Goal: Check status: Check status

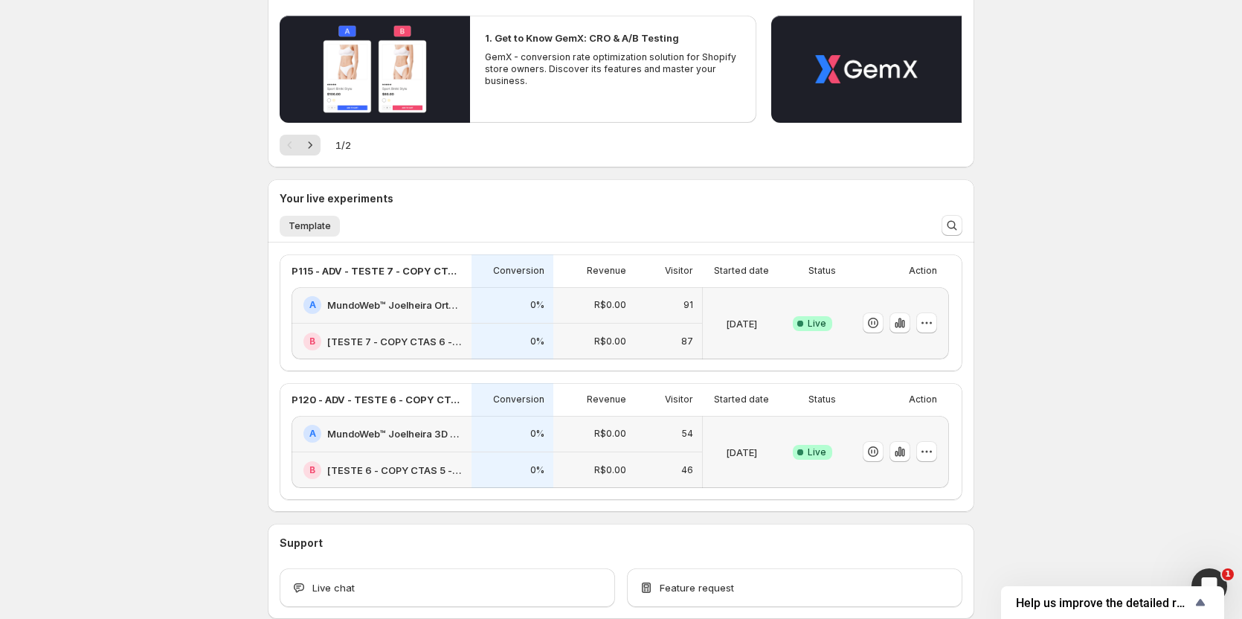
scroll to position [223, 0]
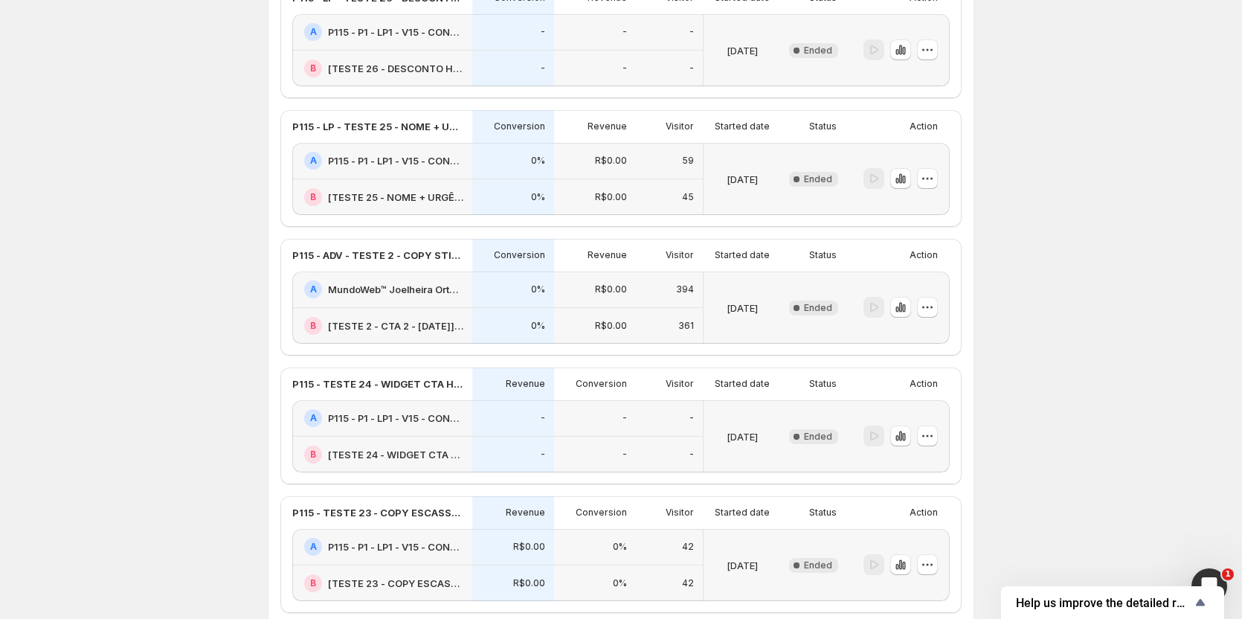
scroll to position [1190, 0]
click at [902, 433] on icon "button" at bounding box center [900, 435] width 3 height 10
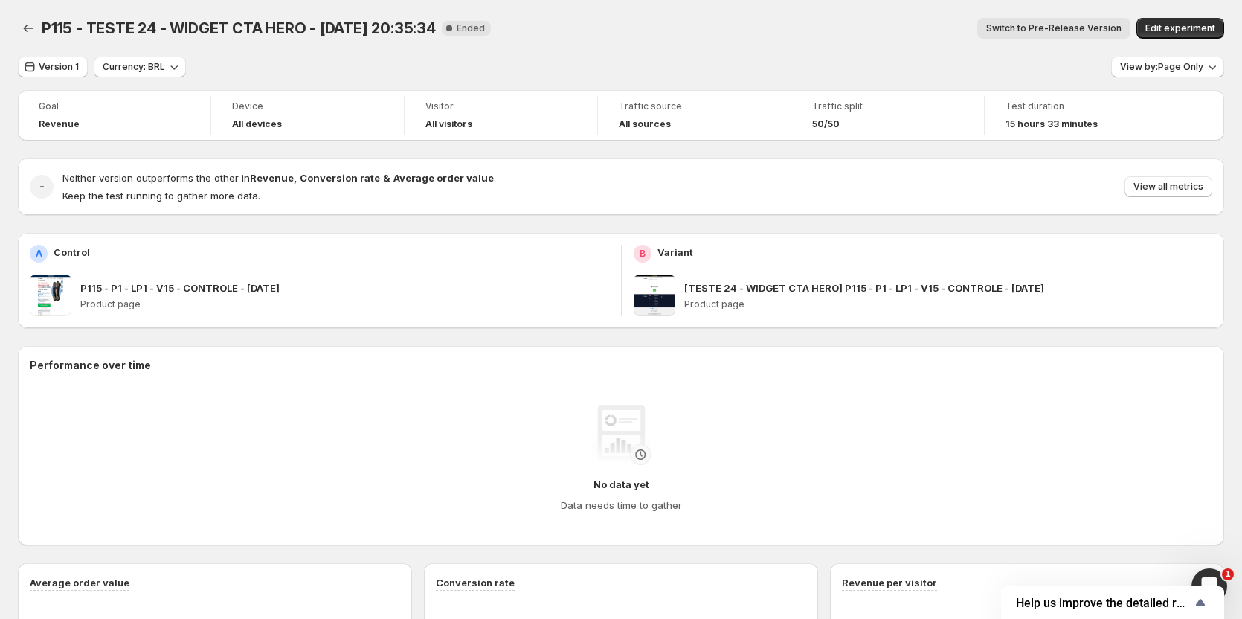
drag, startPoint x: 1074, startPoint y: 20, endPoint x: 1070, endPoint y: 8, distance: 12.7
click at [1074, 20] on button "Switch to Pre-Release Version" at bounding box center [1053, 28] width 153 height 21
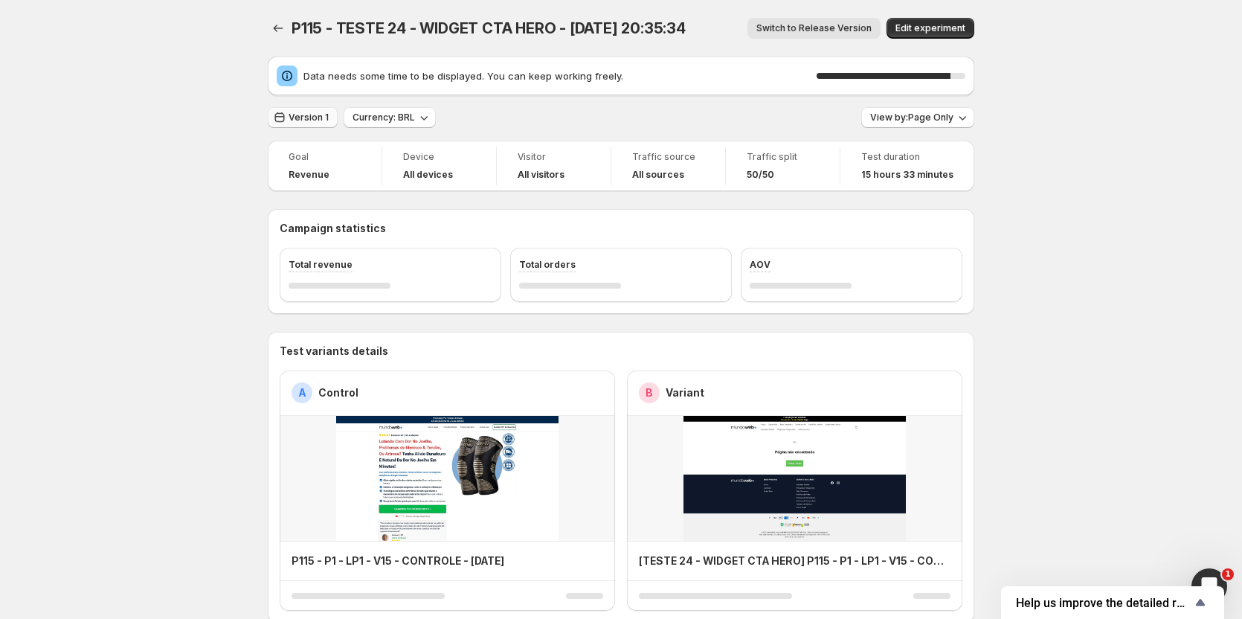
click at [313, 113] on span "Version 1" at bounding box center [309, 118] width 40 height 12
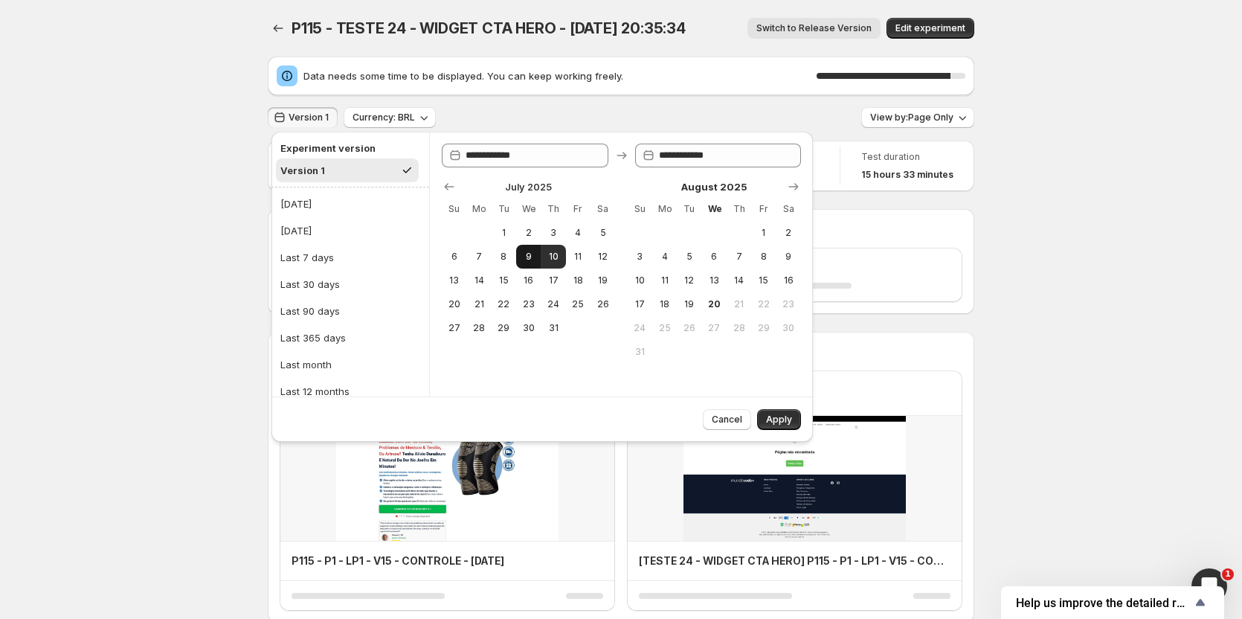
click at [525, 254] on span "9" at bounding box center [528, 257] width 13 height 12
type input "**********"
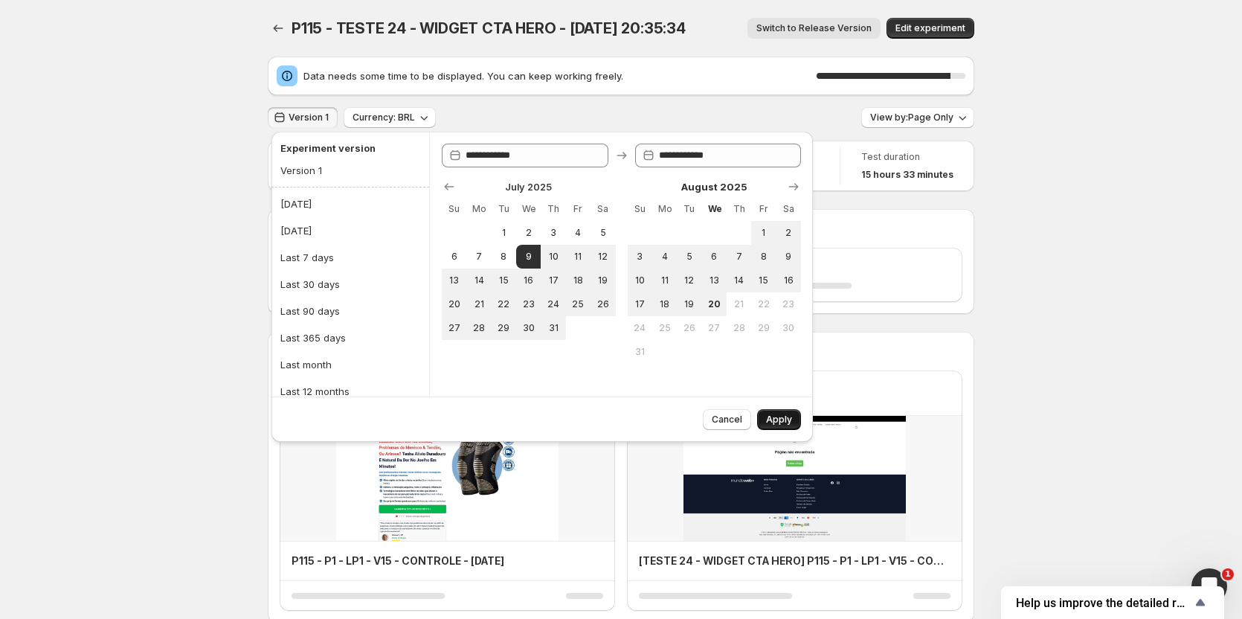
click at [791, 414] on button "Apply" at bounding box center [779, 419] width 44 height 21
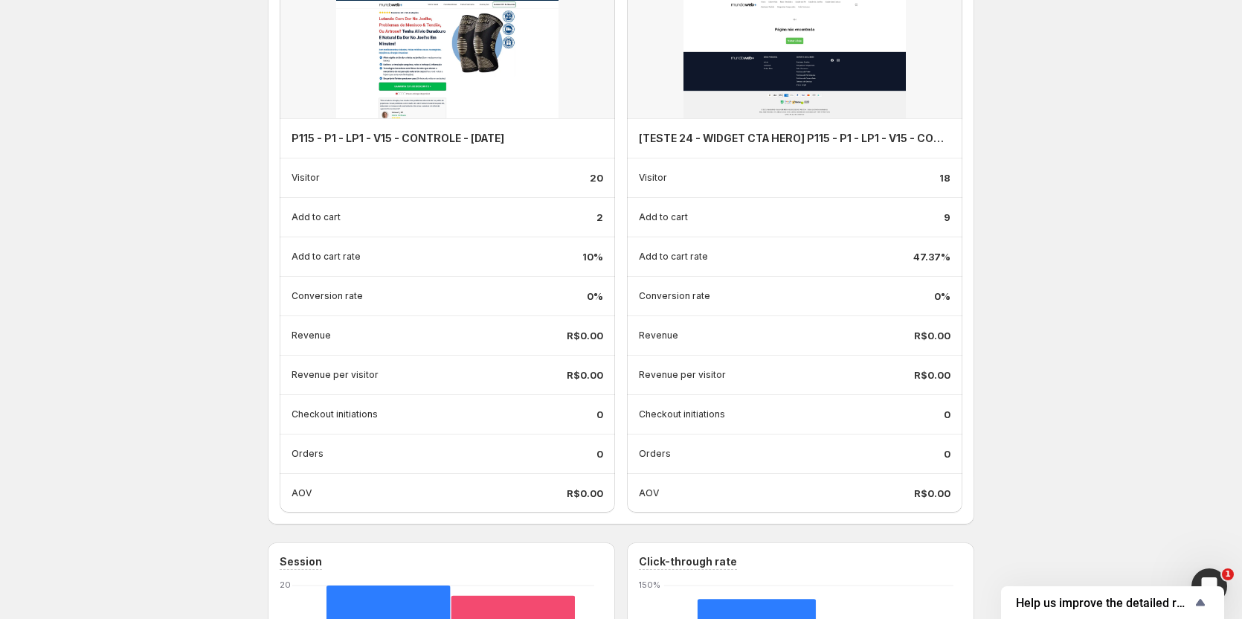
scroll to position [298, 0]
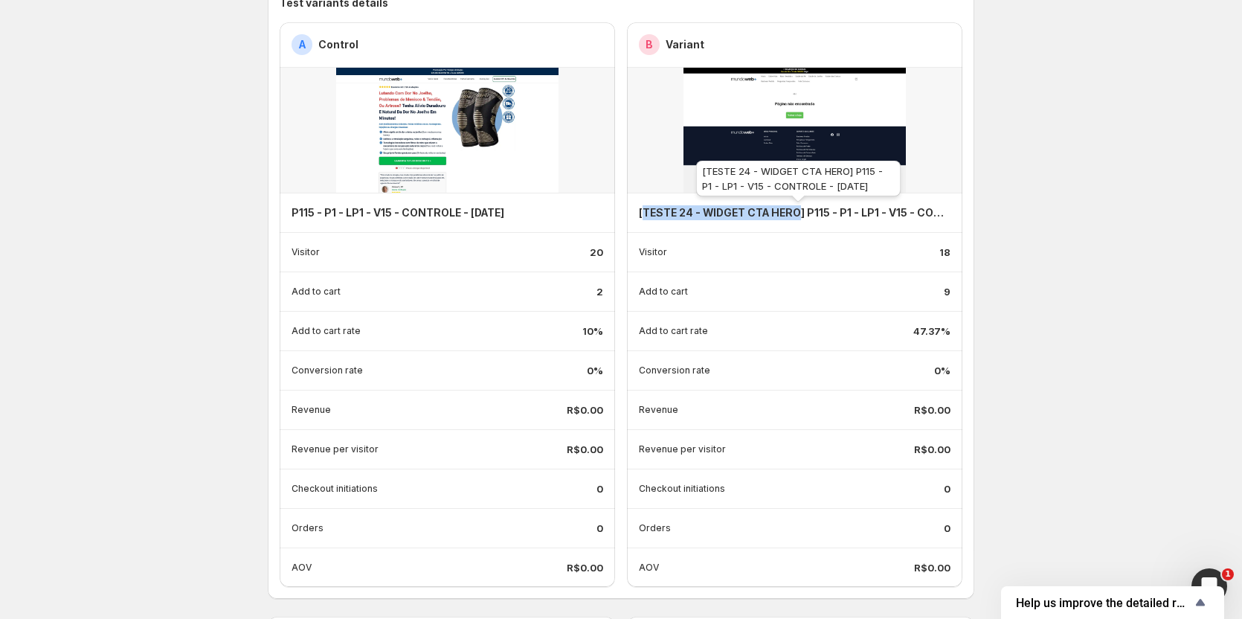
drag, startPoint x: 646, startPoint y: 211, endPoint x: 801, endPoint y: 210, distance: 155.5
click at [801, 210] on h4 "[TESTE 24 - WIDGET CTA HERO] P115 - P1 - LP1 - V15 - CONTROLE - 02/07/25" at bounding box center [795, 212] width 312 height 15
copy h4 "TESTE 24 - WIDGET CTA HERO"
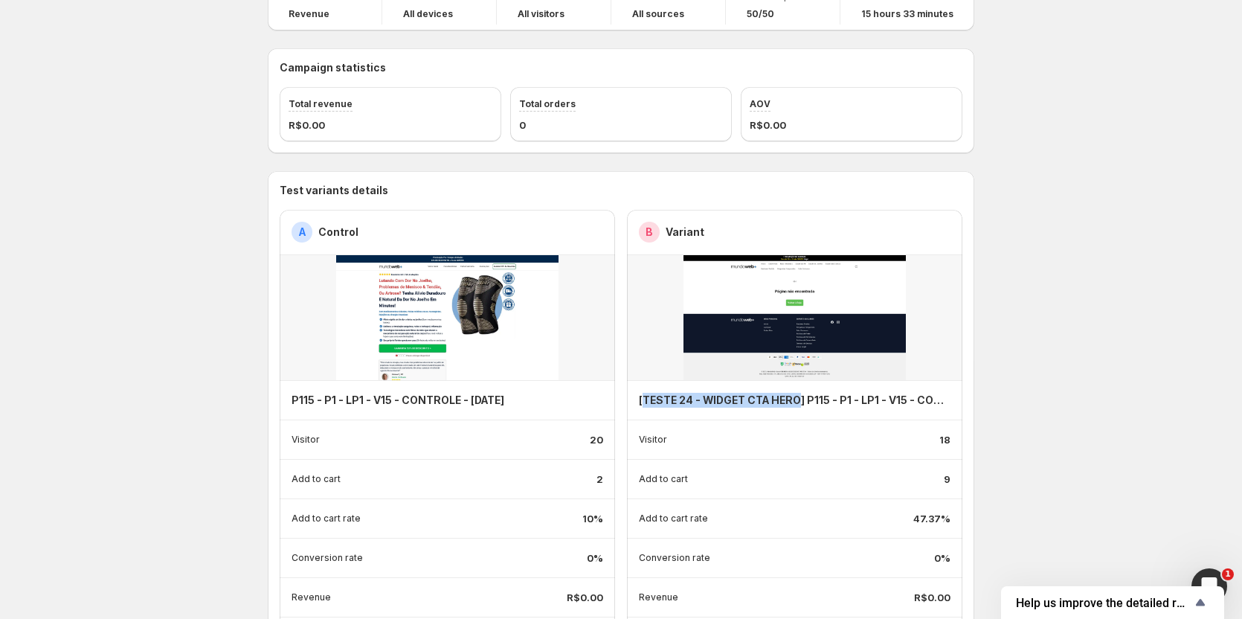
scroll to position [0, 0]
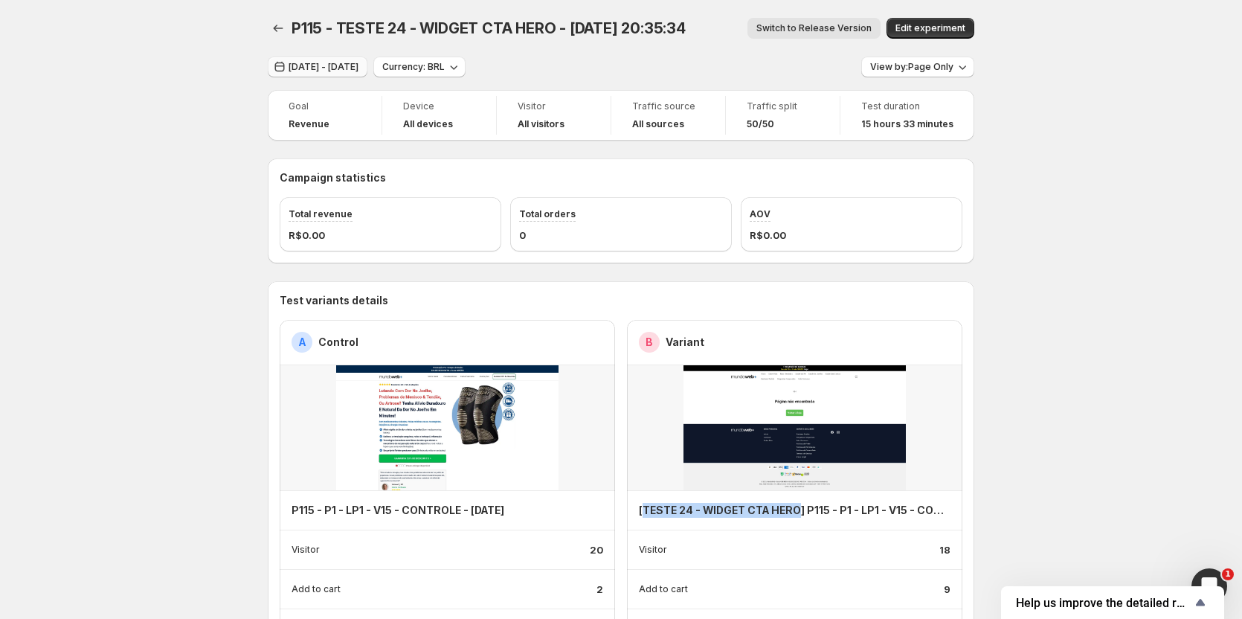
click at [359, 68] on span "Jul 09, 2025 - Jul 09, 2025" at bounding box center [324, 67] width 70 height 12
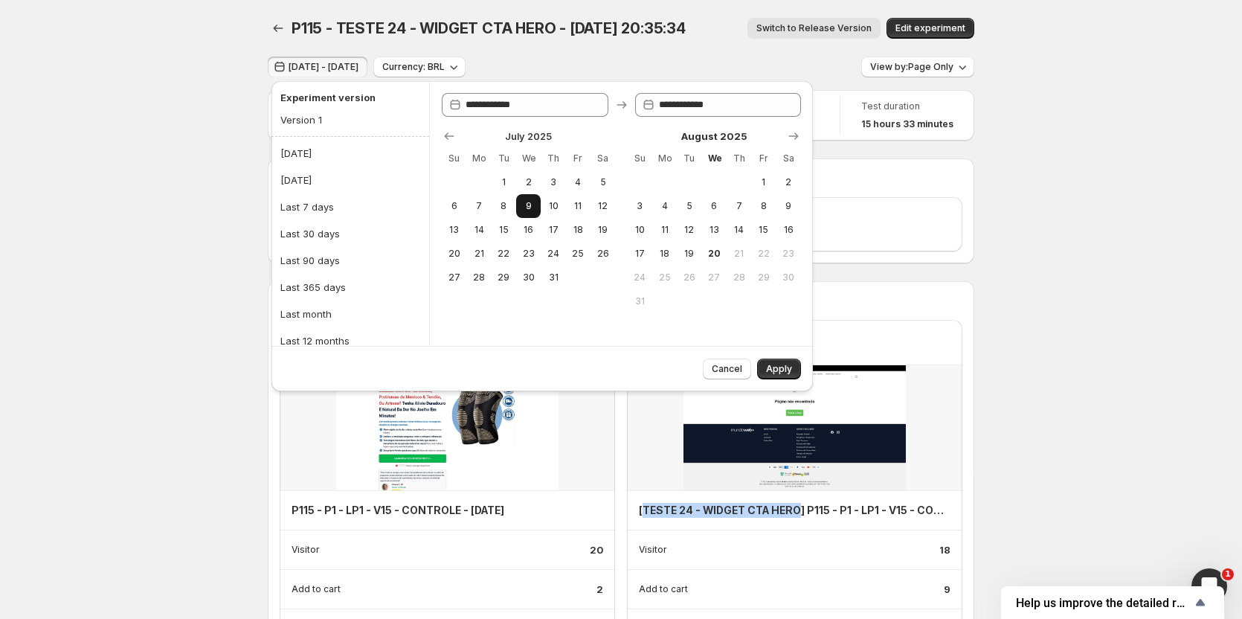
click at [525, 208] on span "9" at bounding box center [528, 206] width 13 height 12
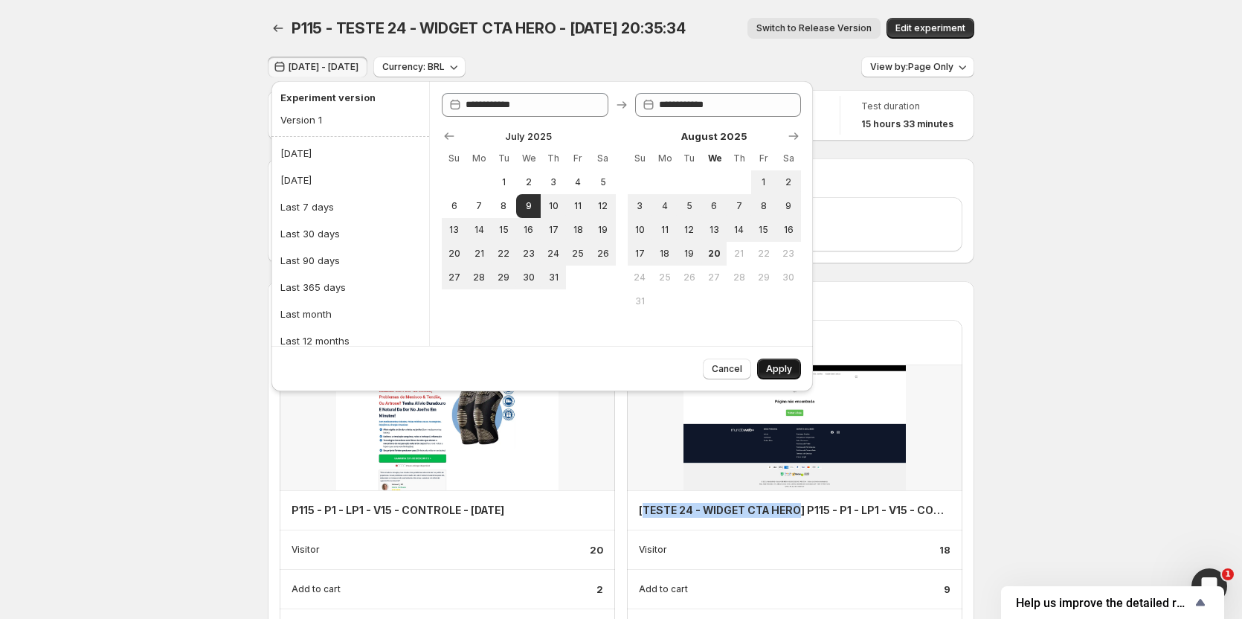
click at [780, 370] on span "Apply" at bounding box center [779, 369] width 26 height 12
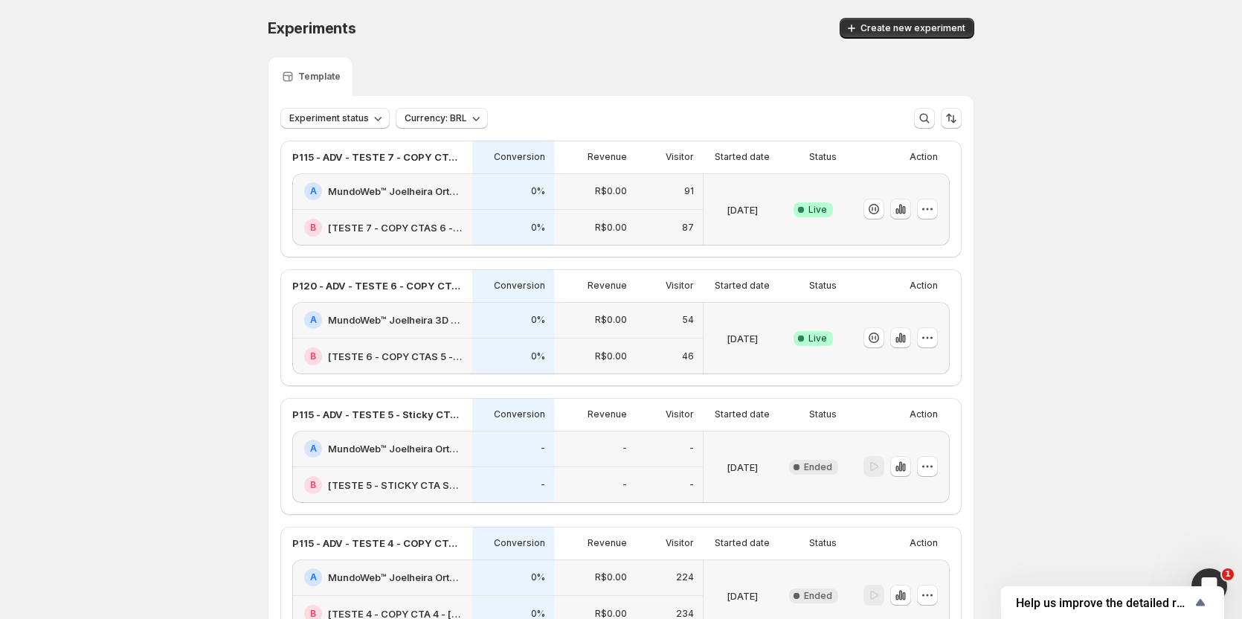
click at [902, 207] on icon "button" at bounding box center [900, 209] width 15 height 15
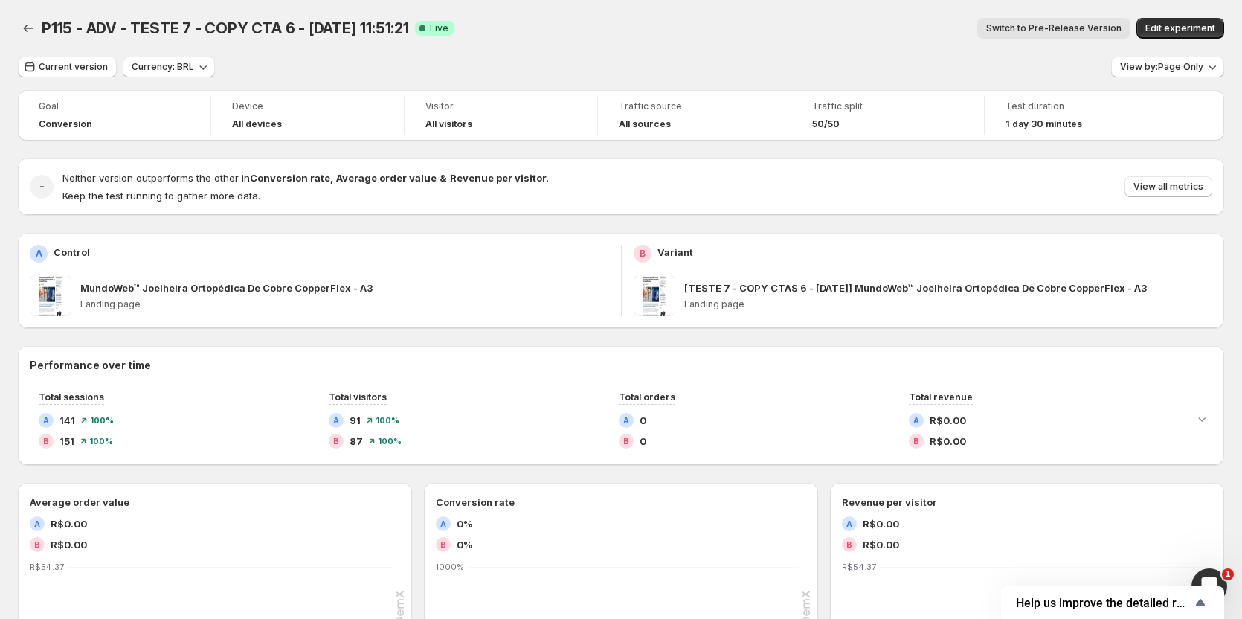
click at [1059, 27] on span "Switch to Pre-Release Version" at bounding box center [1053, 28] width 135 height 12
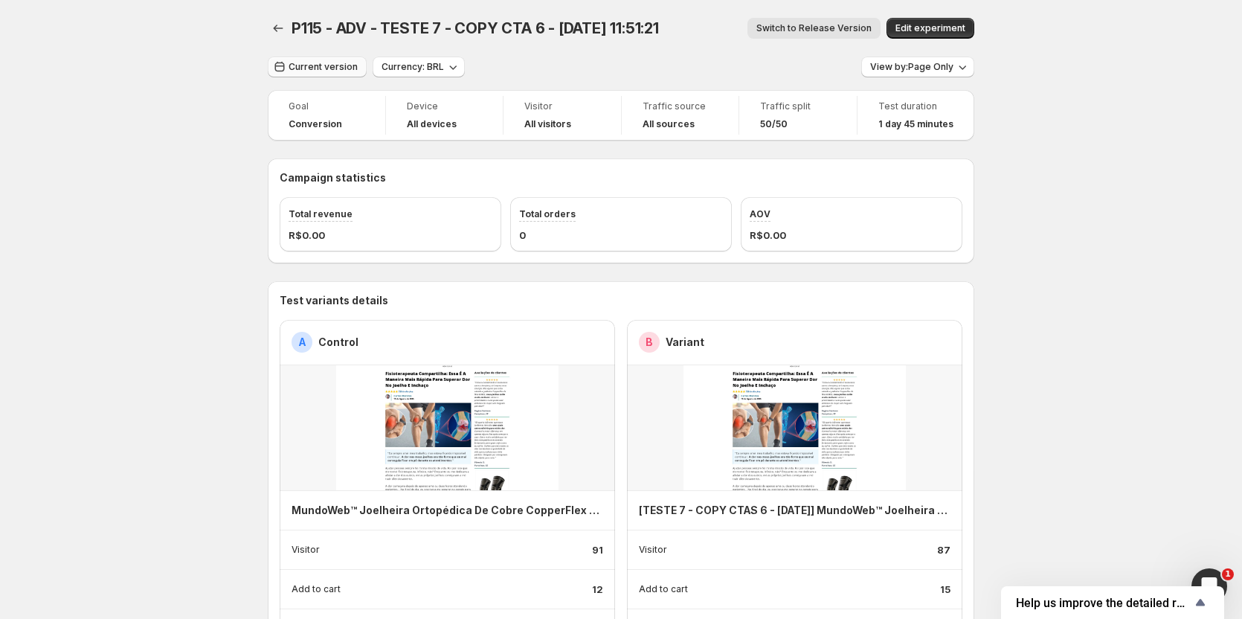
click at [334, 59] on button "Current version" at bounding box center [317, 67] width 99 height 21
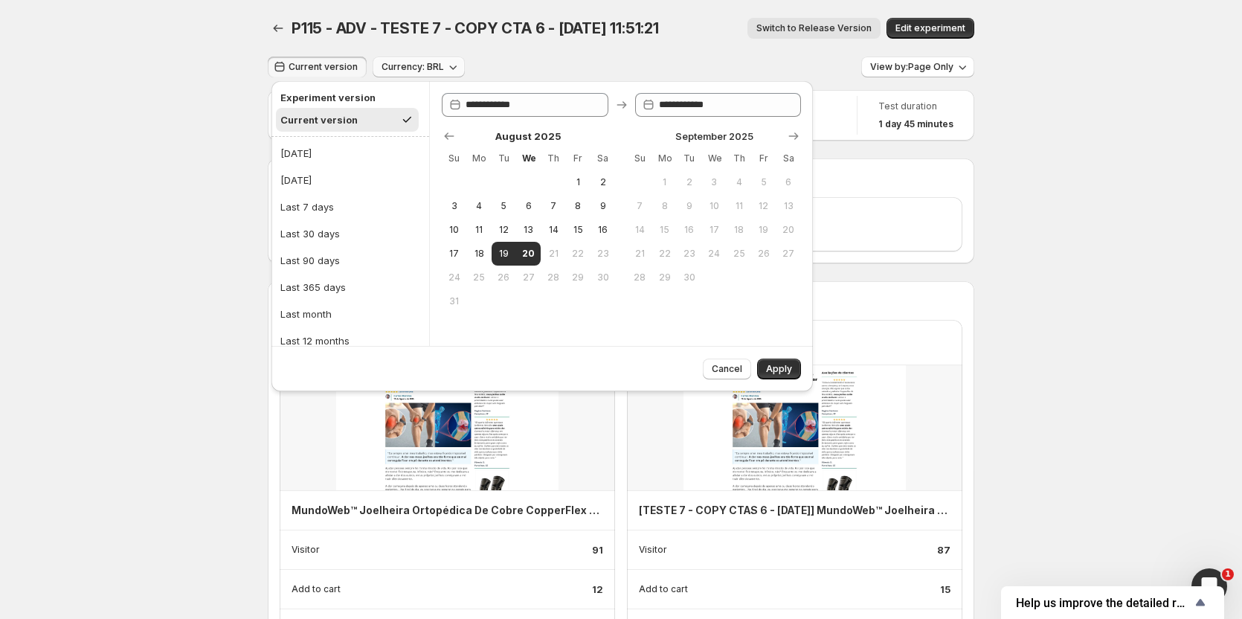
click at [426, 74] on button "Currency: BRL" at bounding box center [419, 67] width 92 height 21
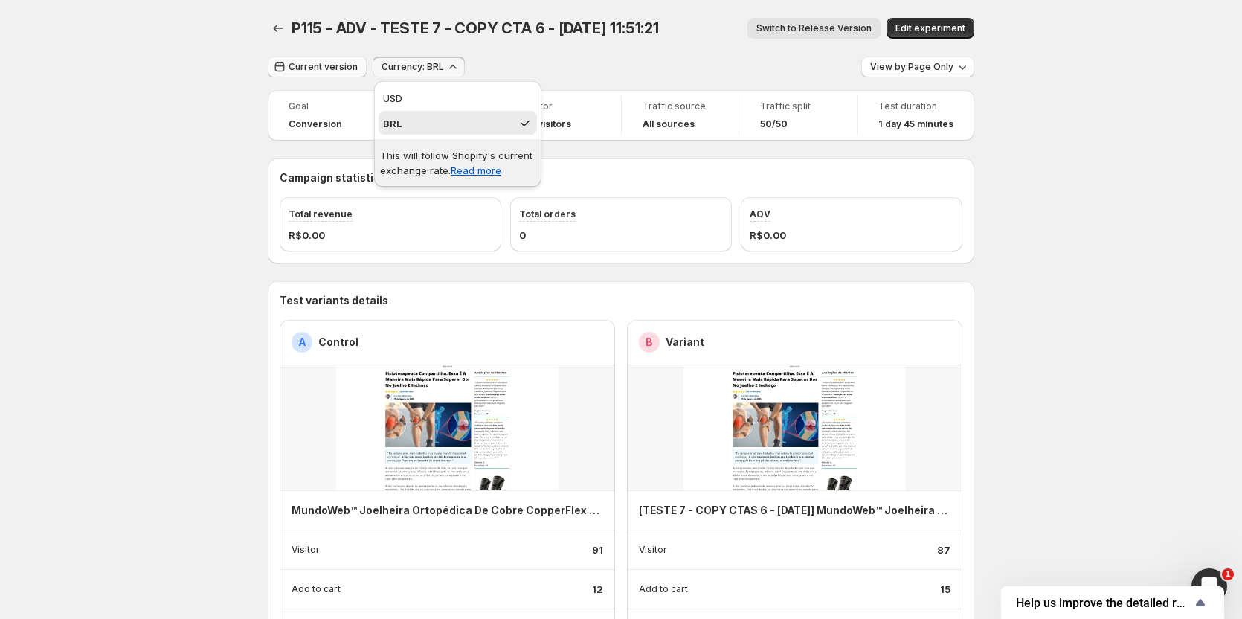
click at [356, 64] on span "Current version" at bounding box center [323, 67] width 69 height 12
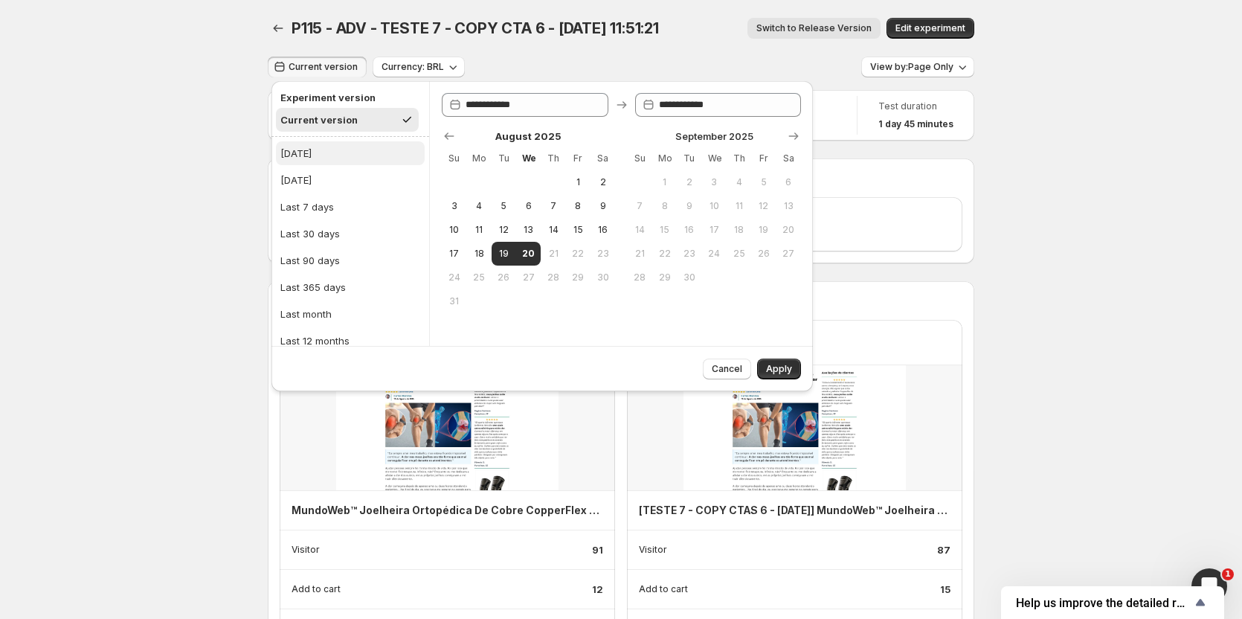
click at [324, 152] on button "Today" at bounding box center [350, 153] width 149 height 24
type input "**********"
drag, startPoint x: 791, startPoint y: 367, endPoint x: 779, endPoint y: 357, distance: 16.4
click at [790, 367] on span "Apply" at bounding box center [779, 369] width 26 height 12
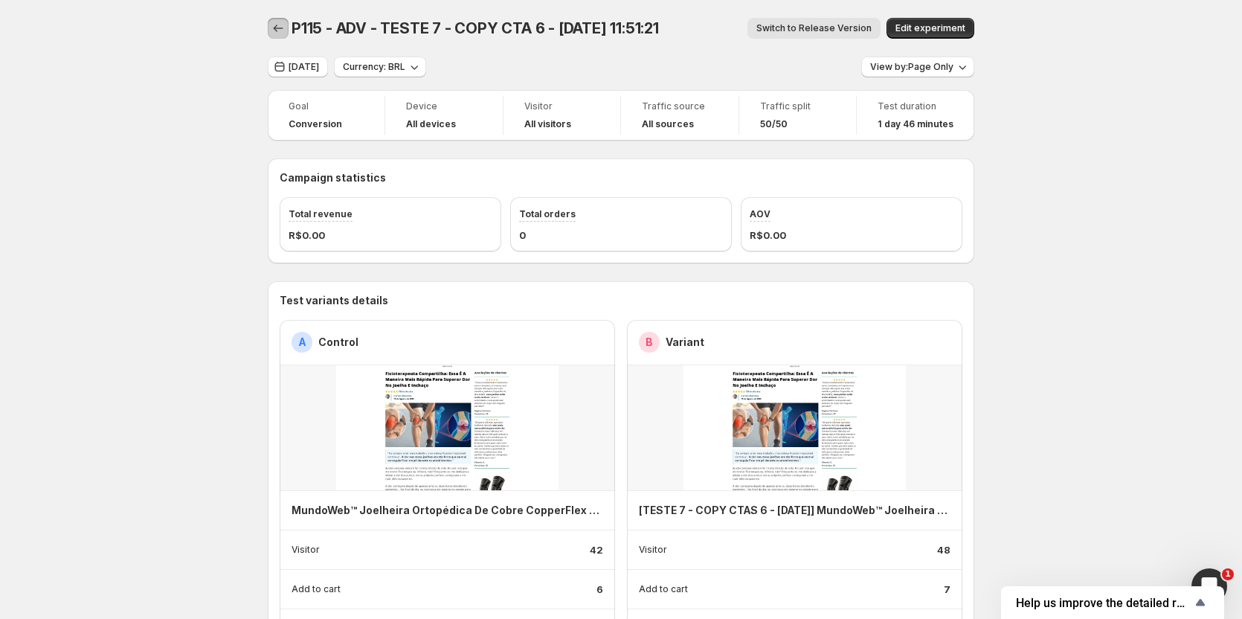
click at [286, 30] on icon "Back" at bounding box center [278, 28] width 15 height 15
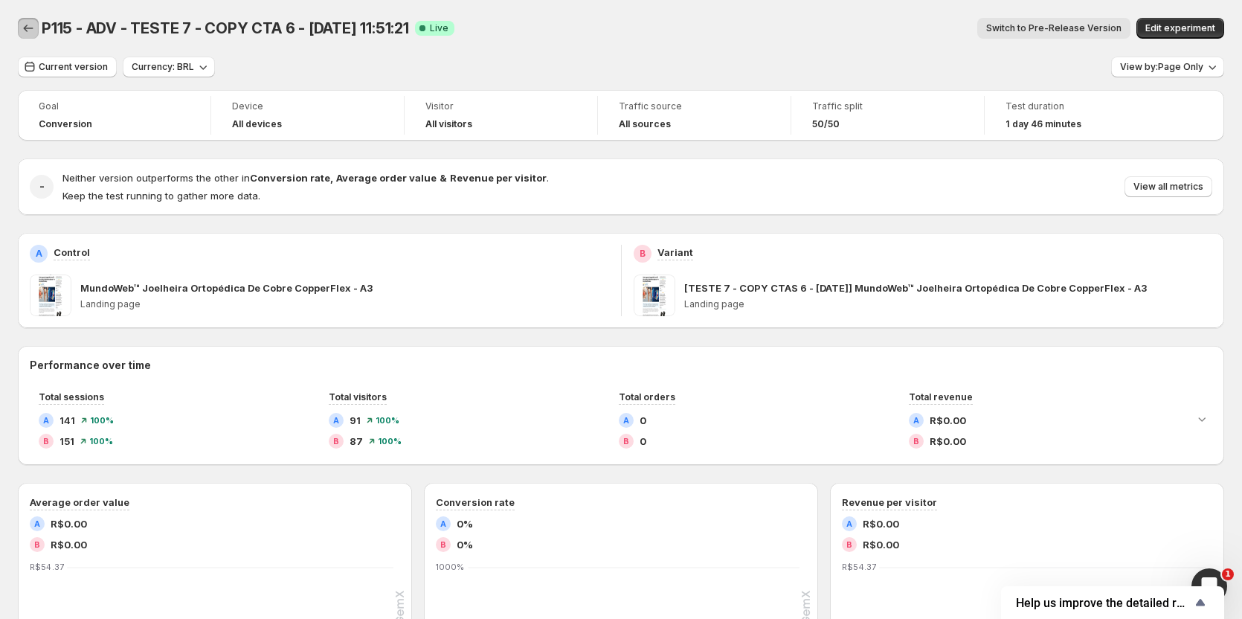
click at [36, 28] on button "Back" at bounding box center [28, 28] width 21 height 21
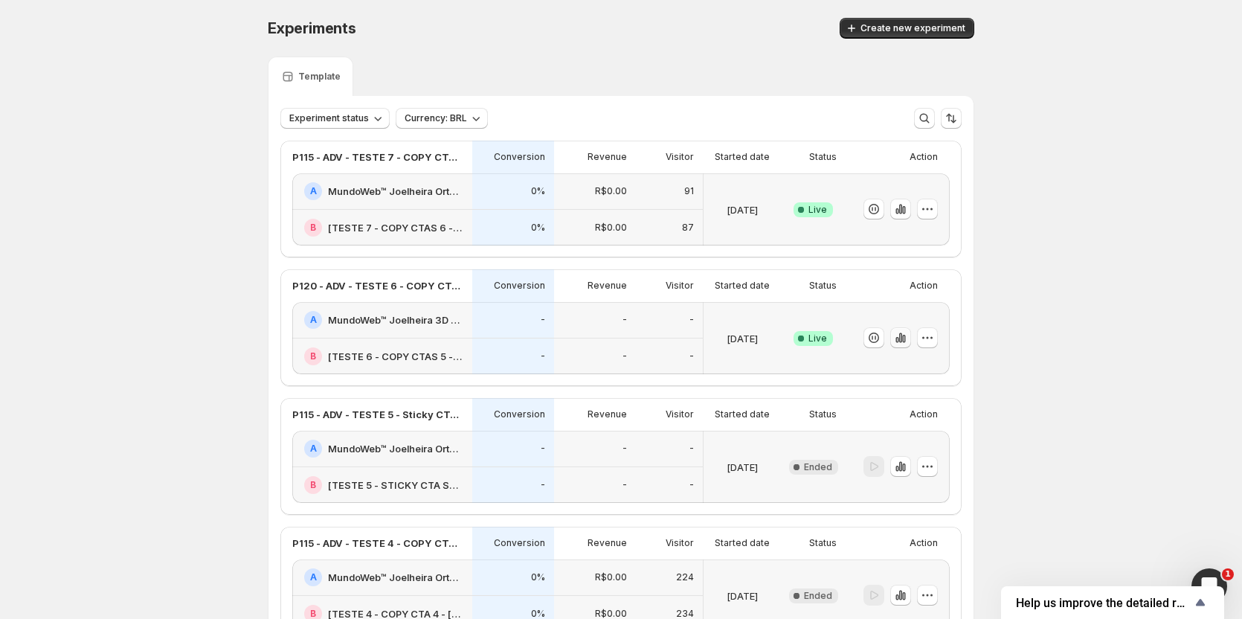
click at [903, 341] on icon "button" at bounding box center [900, 337] width 15 height 15
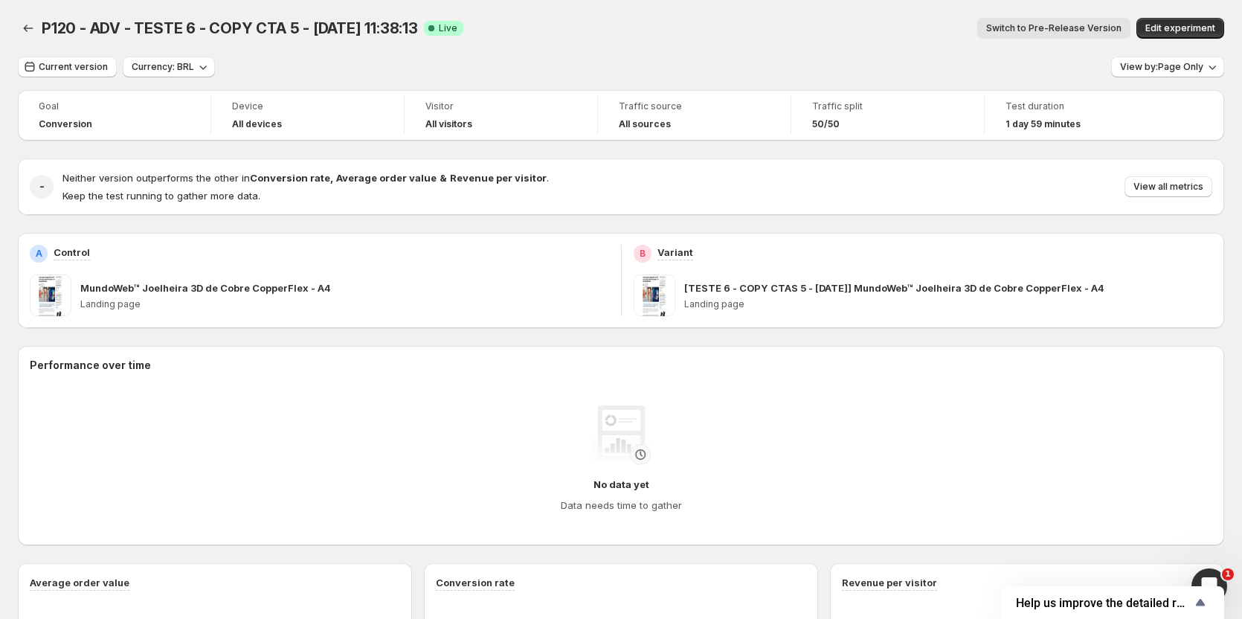
click at [1068, 32] on span "Switch to Pre-Release Version" at bounding box center [1053, 28] width 135 height 12
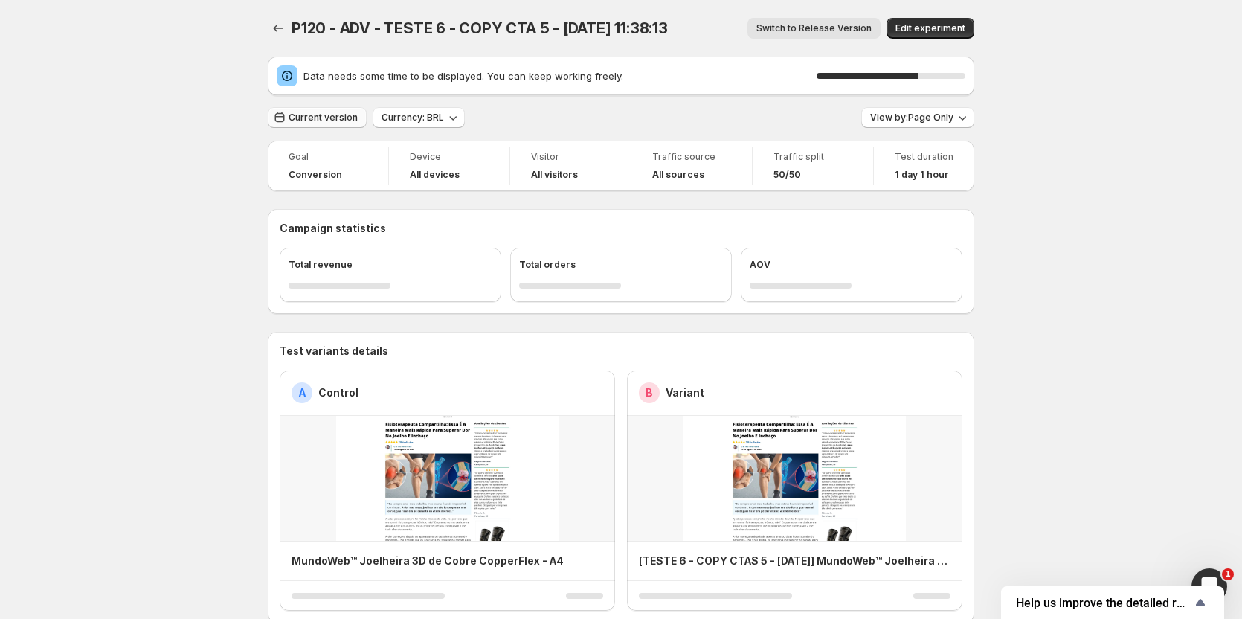
click at [317, 110] on button "Current version" at bounding box center [317, 117] width 99 height 21
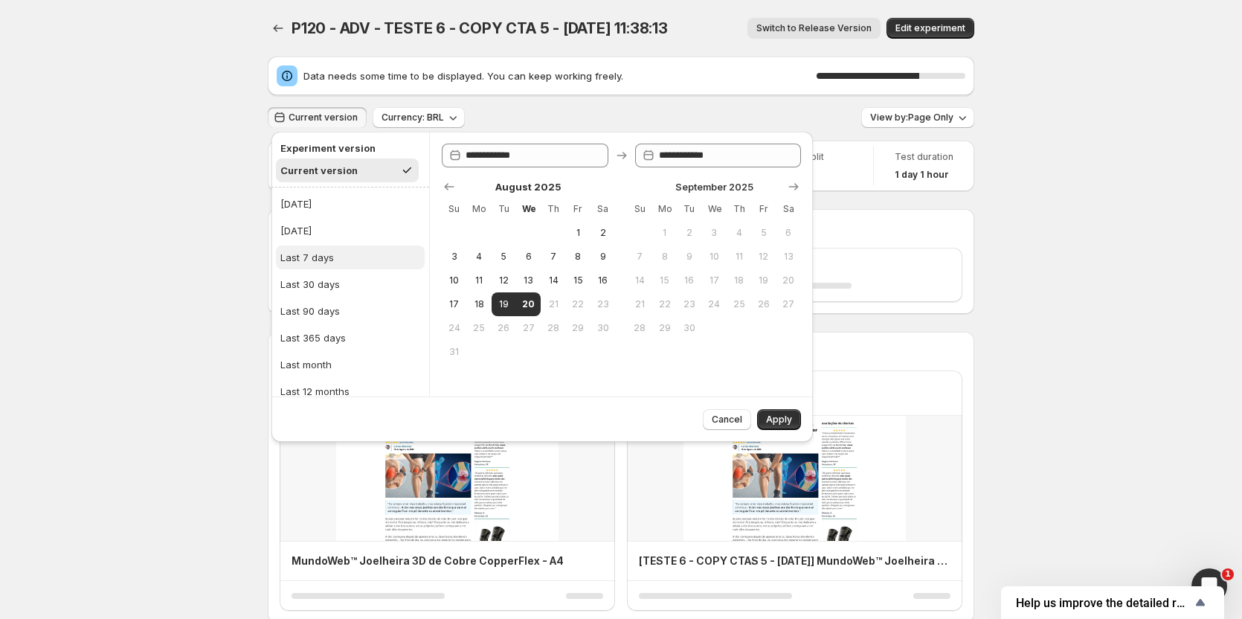
click at [324, 254] on div "Last 7 days" at bounding box center [307, 257] width 54 height 15
type input "**********"
click at [773, 420] on span "Apply" at bounding box center [779, 420] width 26 height 12
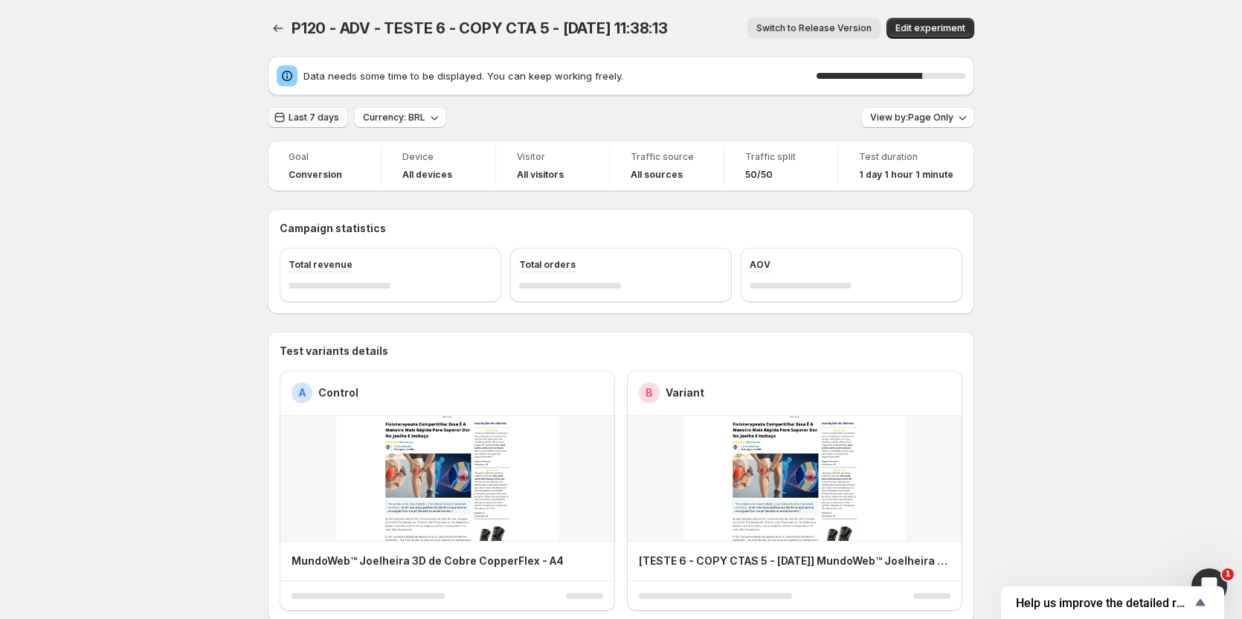
click at [319, 117] on span "Last 7 days" at bounding box center [314, 118] width 51 height 12
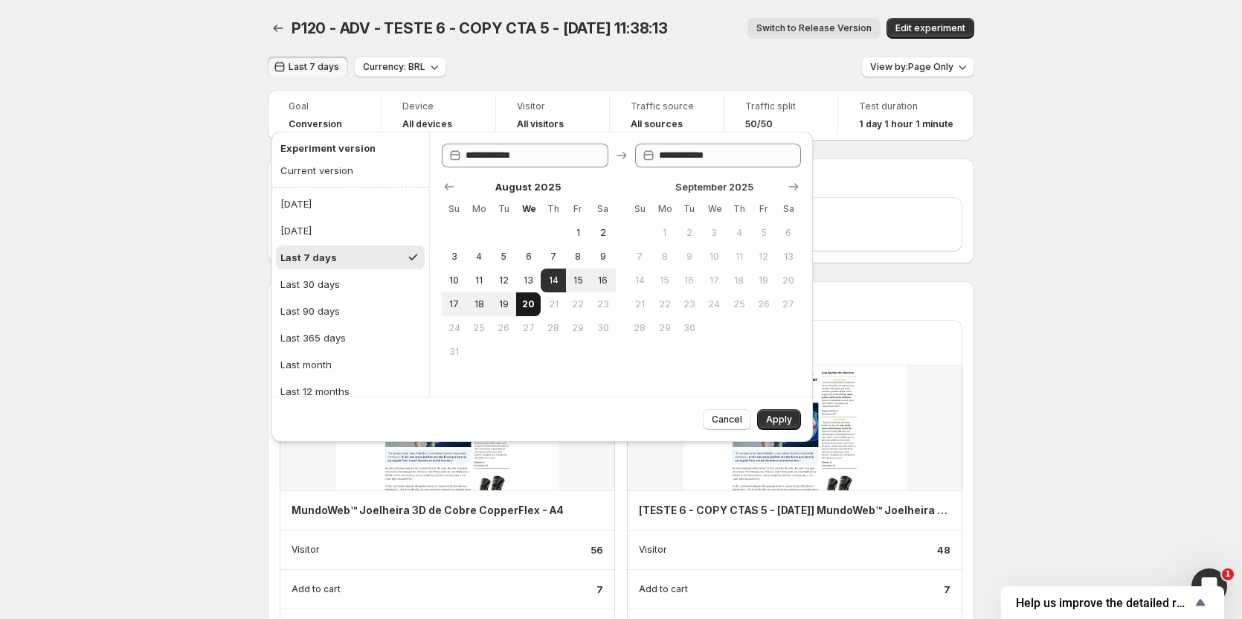
click at [525, 303] on span "20" at bounding box center [528, 304] width 13 height 12
type input "**********"
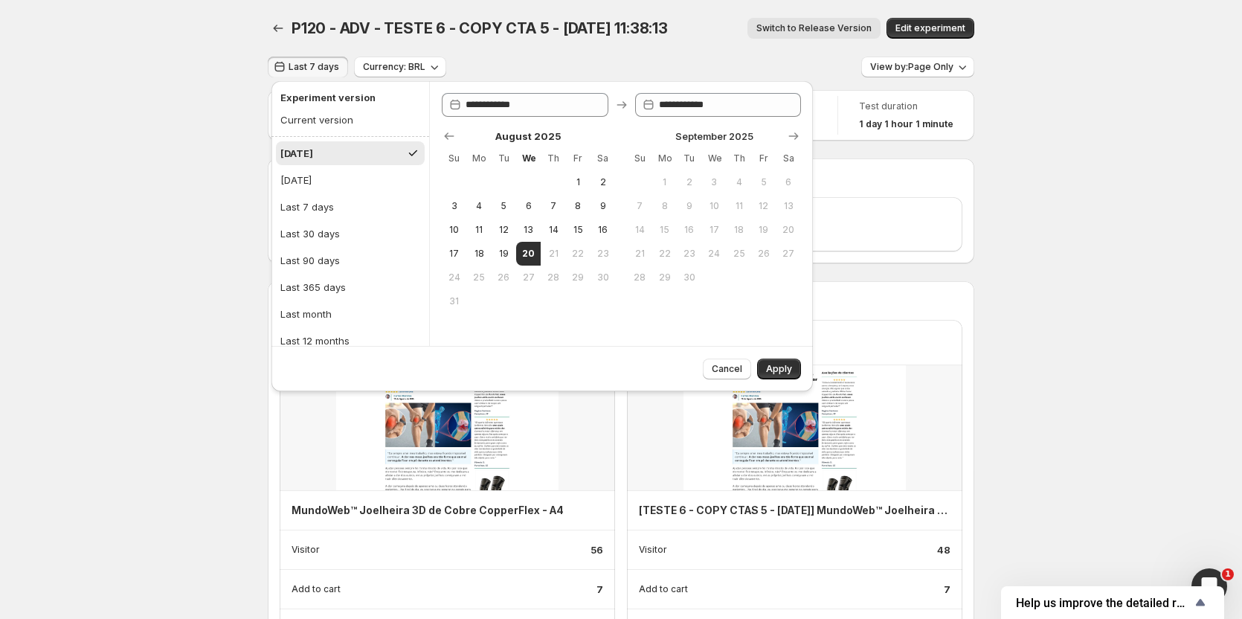
click at [793, 368] on button "Apply" at bounding box center [779, 369] width 44 height 21
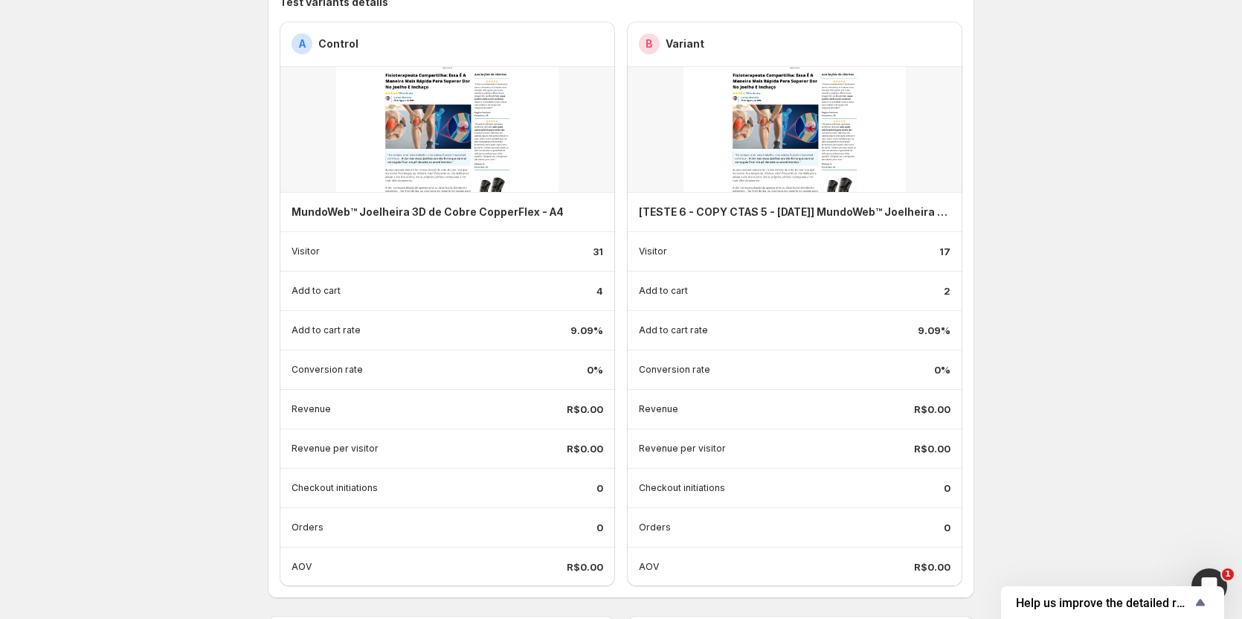
scroll to position [74, 0]
